Goal: Information Seeking & Learning: Learn about a topic

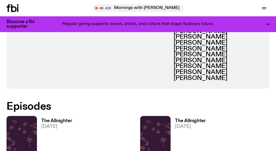
scroll to position [405, 0]
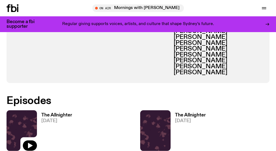
click at [22, 110] on img at bounding box center [22, 130] width 30 height 40
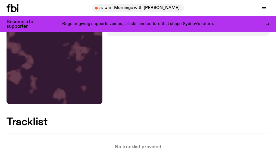
scroll to position [104, 0]
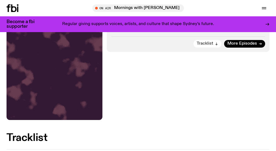
click at [204, 45] on span "Tracklist" at bounding box center [205, 44] width 17 height 4
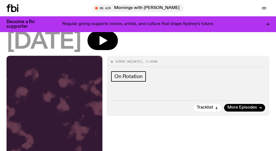
scroll to position [30, 0]
